Goal: Find specific page/section: Find specific page/section

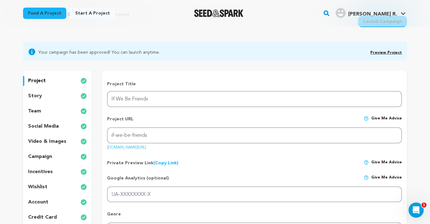
scroll to position [31, 0]
click at [186, 149] on div "Project URL Give me advice Project URL if-we-be-friends [DOMAIN_NAME][URL]" at bounding box center [254, 131] width 295 height 40
drag, startPoint x: 186, startPoint y: 149, endPoint x: 102, endPoint y: 146, distance: 84.7
copy link "[DOMAIN_NAME][URL]"
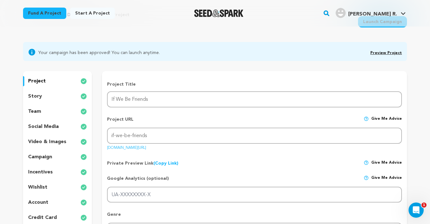
click at [114, 147] on link "[DOMAIN_NAME][URL]" at bounding box center [126, 146] width 39 height 6
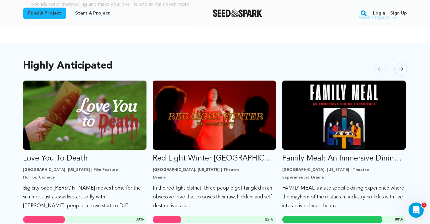
scroll to position [330, 0]
